Goal: Obtain resource: Obtain resource

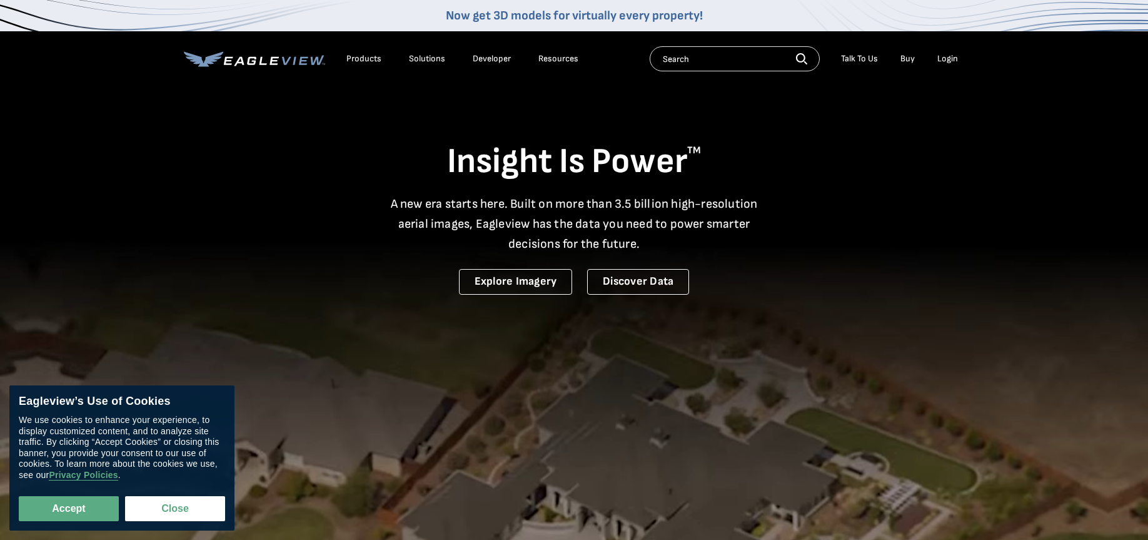
click at [945, 59] on div "Login" at bounding box center [947, 58] width 21 height 11
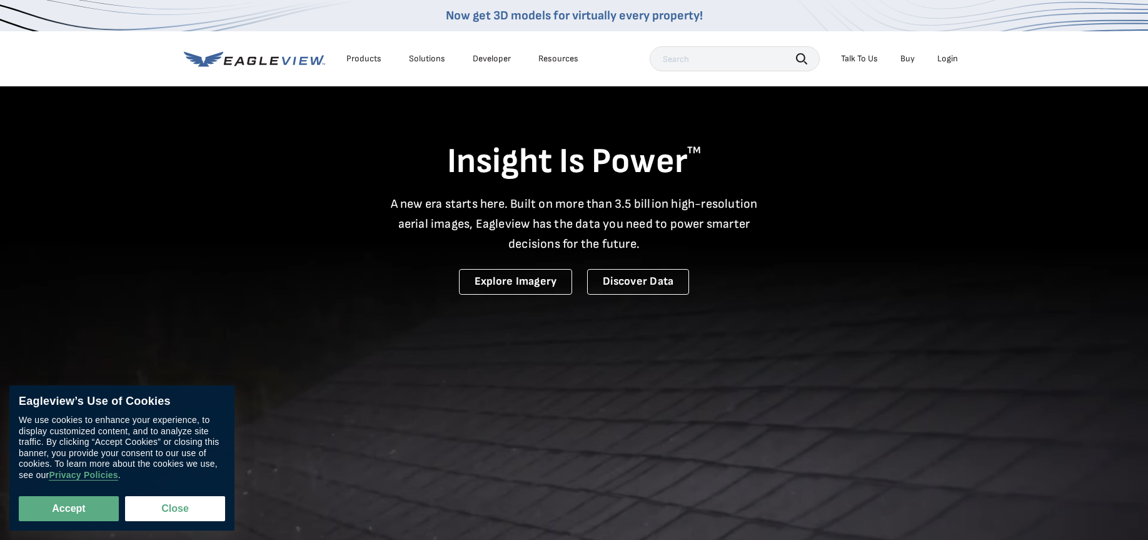
click at [947, 59] on div "Login" at bounding box center [947, 58] width 21 height 11
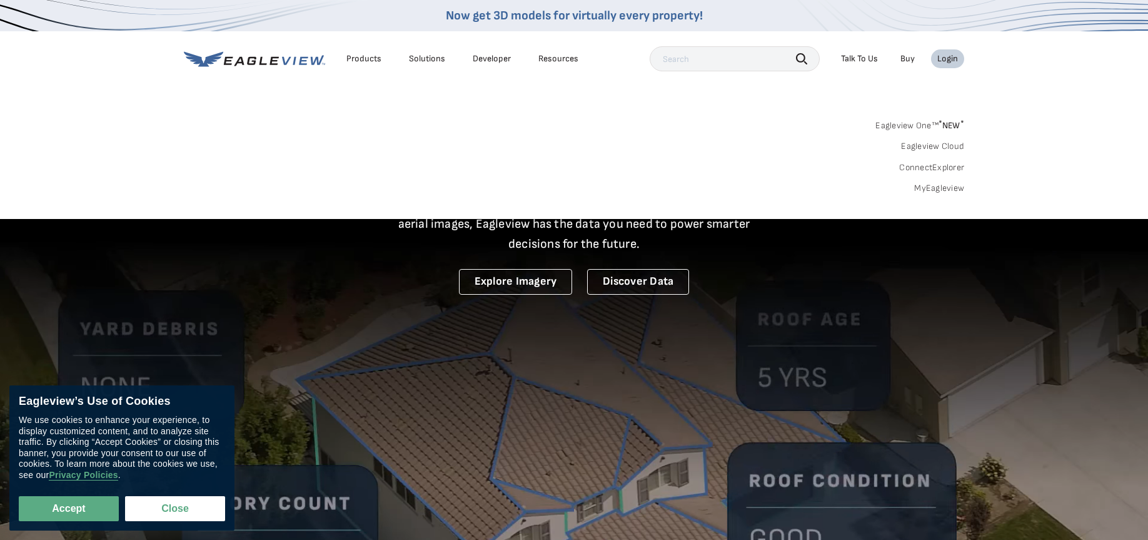
click at [934, 184] on link "MyEagleview" at bounding box center [939, 188] width 50 height 11
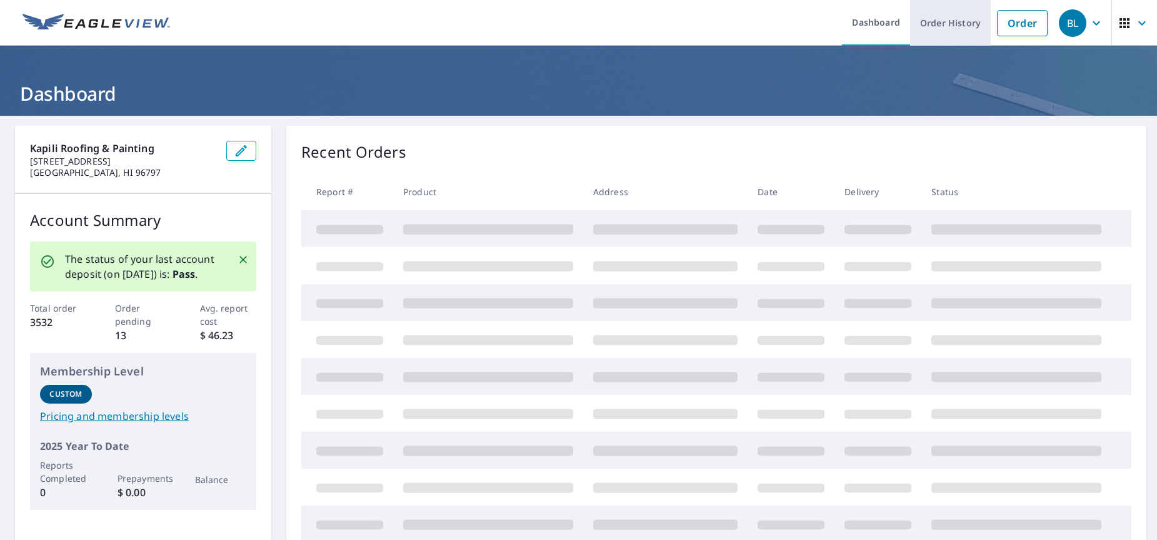
click at [956, 31] on link "Order History" at bounding box center [950, 23] width 81 height 46
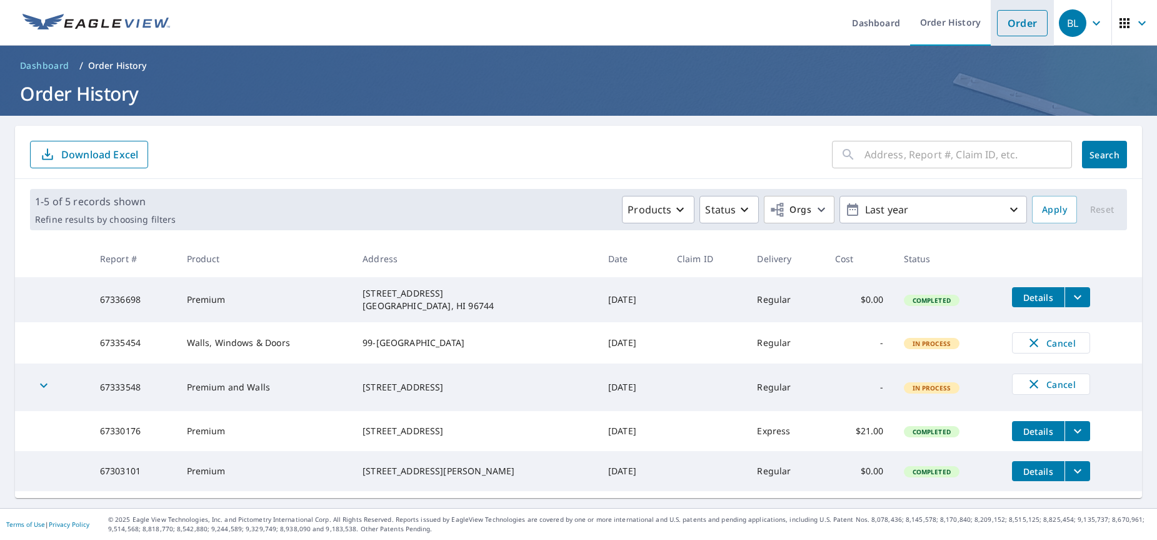
click at [1031, 21] on link "Order" at bounding box center [1022, 23] width 51 height 26
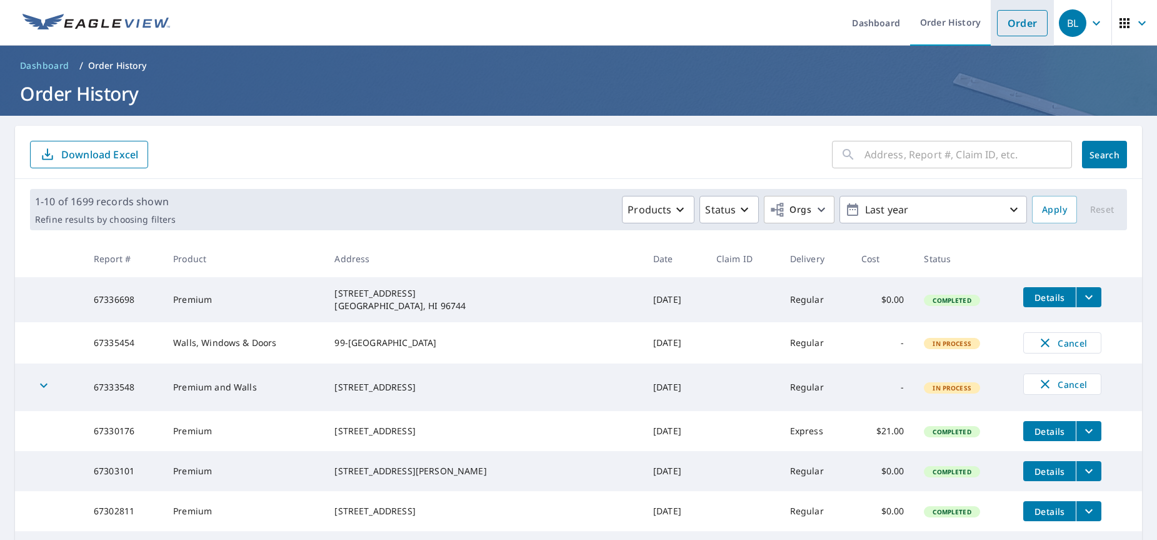
click at [1018, 24] on link "Order" at bounding box center [1022, 23] width 51 height 26
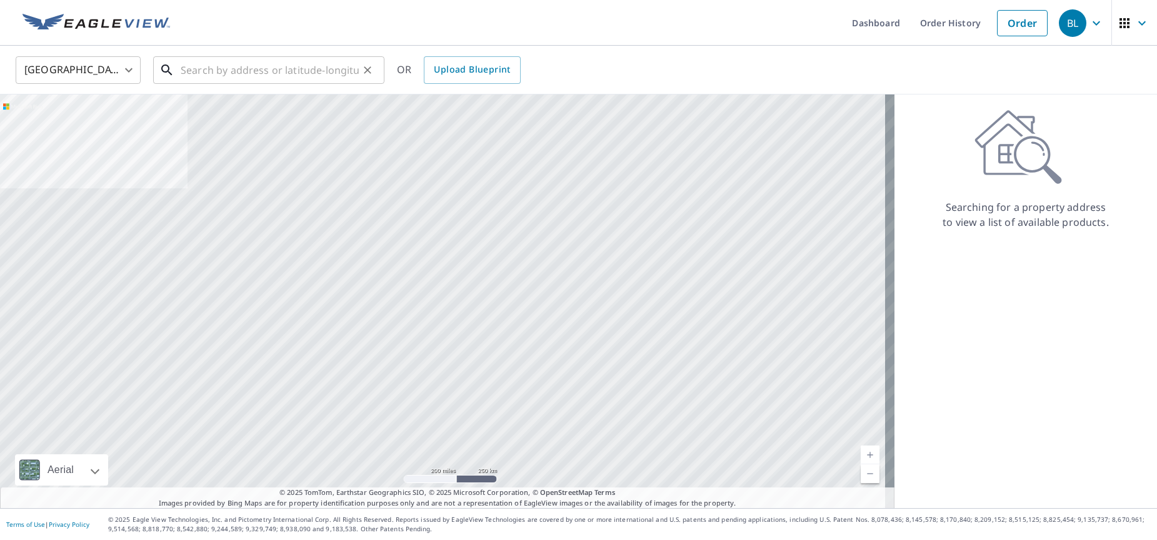
click at [295, 58] on input "text" at bounding box center [270, 70] width 178 height 35
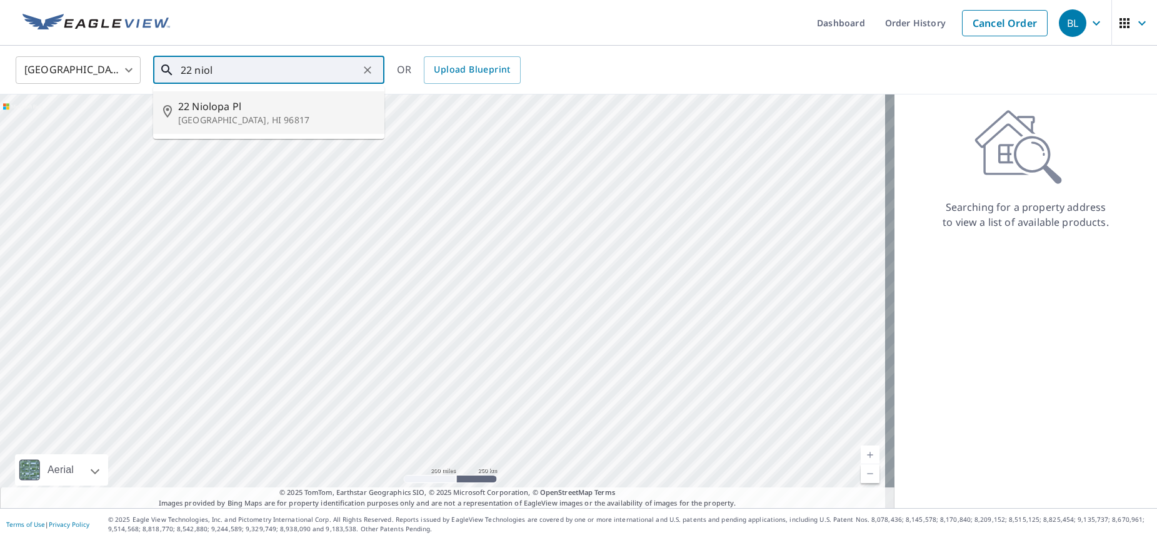
click at [260, 99] on span "22 Niolopa Pl" at bounding box center [276, 106] width 196 height 15
type input "[STREET_ADDRESS]"
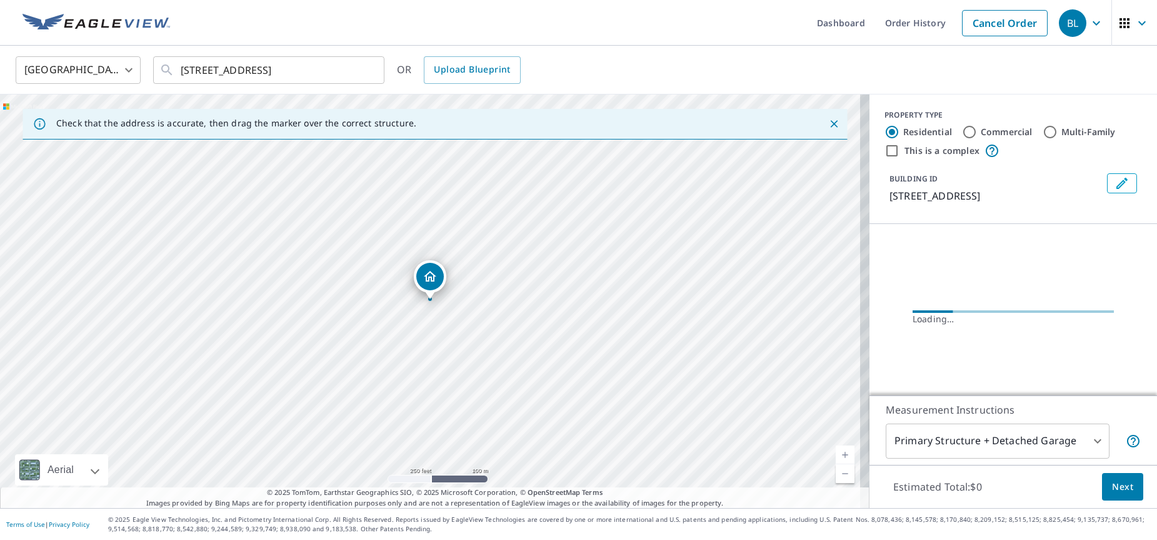
click at [696, 55] on div "[GEOGRAPHIC_DATA] [GEOGRAPHIC_DATA] ​ [STREET_ADDRESS] ​ OR Upload Blueprint" at bounding box center [574, 69] width 1136 height 29
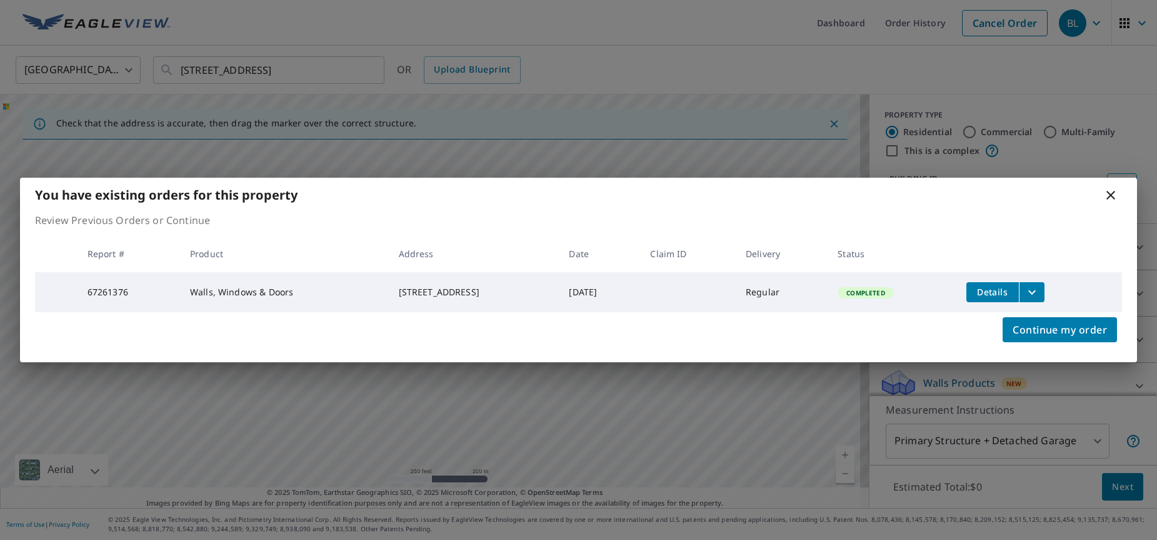
drag, startPoint x: 1070, startPoint y: 292, endPoint x: 1033, endPoint y: 293, distance: 37.5
click at [1070, 292] on td "Details" at bounding box center [1039, 292] width 166 height 40
click at [1033, 293] on icon "filesDropdownBtn-67261376" at bounding box center [1032, 291] width 15 height 15
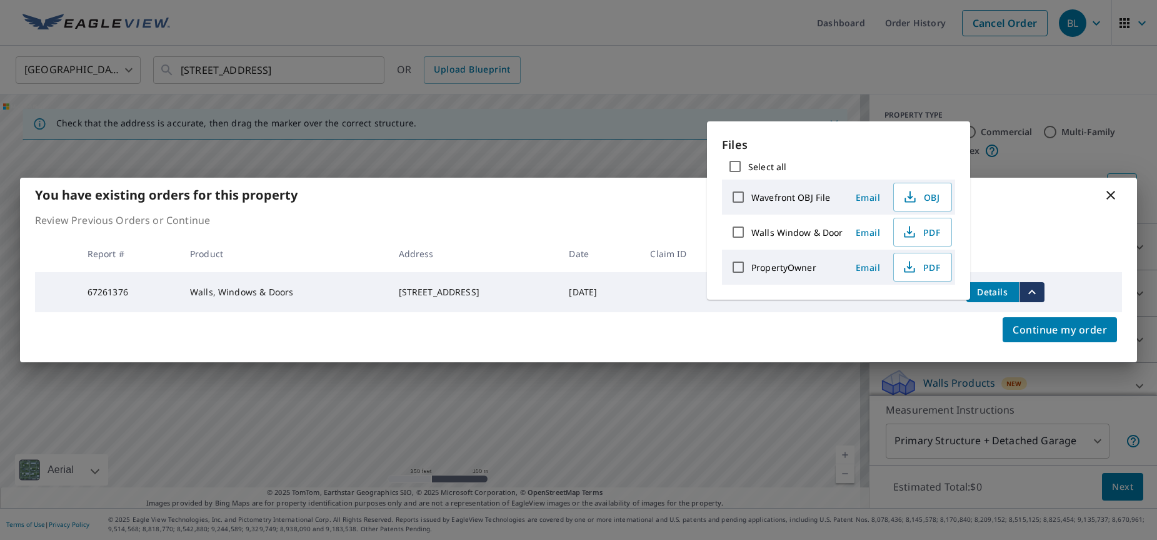
click at [823, 230] on label "Walls Window & Door" at bounding box center [797, 232] width 92 height 12
click at [751, 230] on input "Walls Window & Door" at bounding box center [738, 232] width 26 height 26
checkbox input "true"
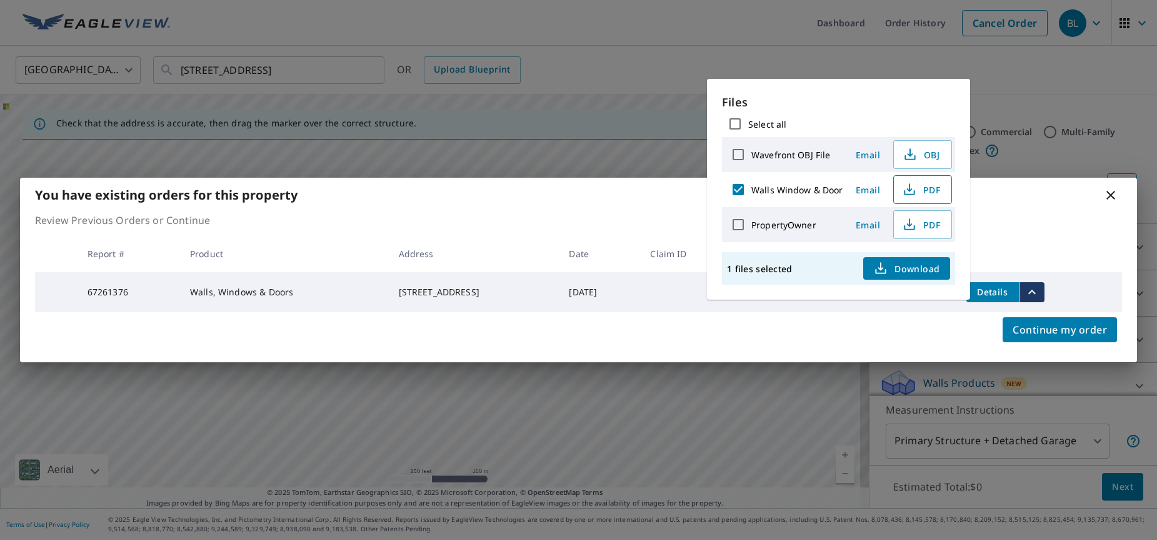
click at [915, 189] on icon "button" at bounding box center [909, 189] width 15 height 15
click at [1113, 188] on icon at bounding box center [1110, 195] width 15 height 15
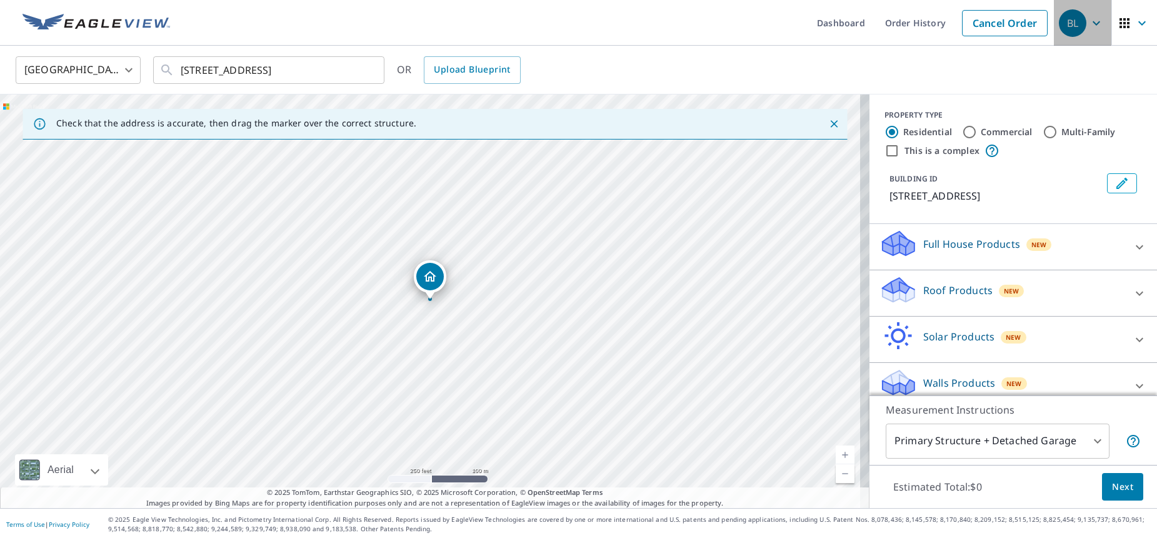
click at [1089, 28] on icon "button" at bounding box center [1096, 23] width 15 height 15
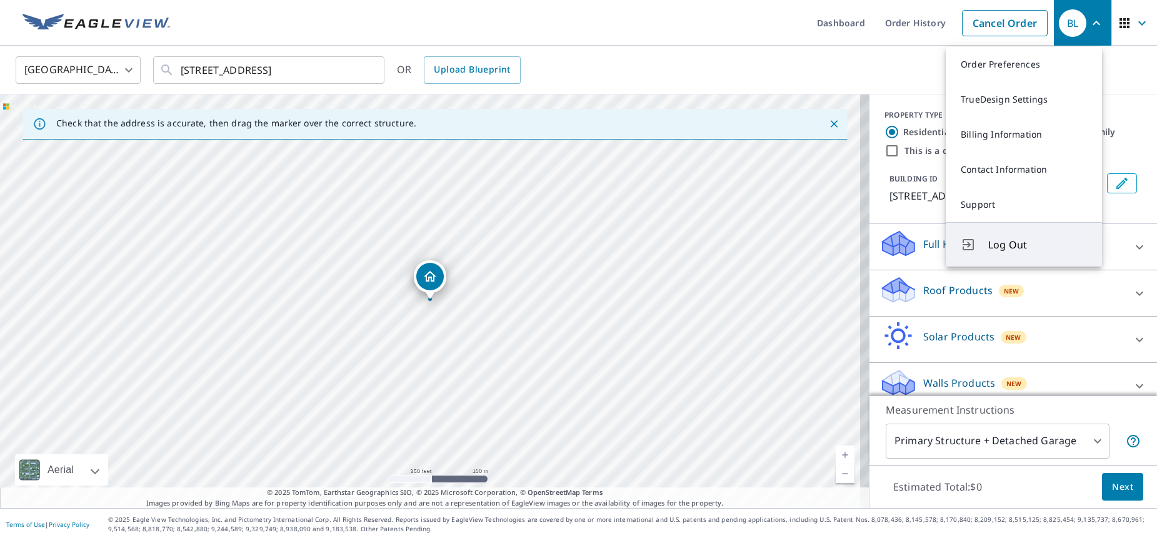
click at [986, 241] on button "Log Out" at bounding box center [1024, 244] width 156 height 44
